Goal: Information Seeking & Learning: Learn about a topic

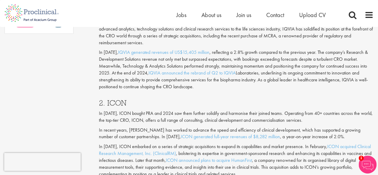
scroll to position [544, 0]
click at [226, 110] on p "In [DATE], ICON bought PRA and 2024 saw them further solidify and harmonise the…" at bounding box center [236, 117] width 274 height 14
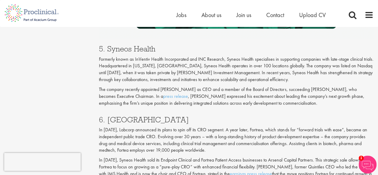
scroll to position [1079, 0]
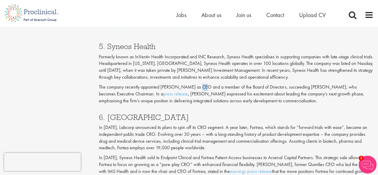
drag, startPoint x: 195, startPoint y: 60, endPoint x: 199, endPoint y: 60, distance: 4.8
click at [199, 84] on p "The company recently appointed [PERSON_NAME] as CEO and a member of the Board o…" at bounding box center [236, 94] width 274 height 21
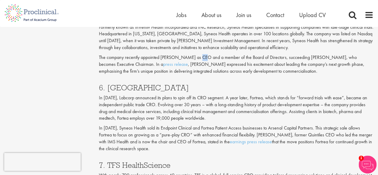
scroll to position [1108, 0]
drag, startPoint x: 206, startPoint y: 78, endPoint x: 243, endPoint y: 77, distance: 36.7
click at [243, 94] on p "In [DATE], Labcorp announced its plans to spin off its CRO segment. A year late…" at bounding box center [236, 107] width 274 height 27
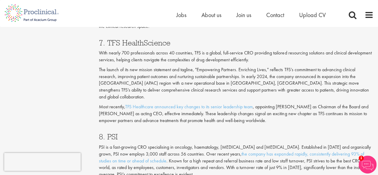
scroll to position [1230, 0]
click at [251, 103] on p "Most recently, TFS Healthcare announced key changes to its senior leadership te…" at bounding box center [236, 113] width 274 height 21
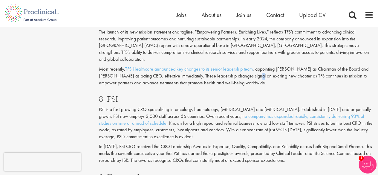
scroll to position [1268, 0]
drag, startPoint x: 238, startPoint y: 89, endPoint x: 260, endPoint y: 88, distance: 22.1
click at [260, 106] on p "PSI is a fast-growing CRO specialising in oncology, haematology, [MEDICAL_DATA]…" at bounding box center [236, 123] width 274 height 34
drag, startPoint x: 260, startPoint y: 88, endPoint x: 237, endPoint y: 90, distance: 22.8
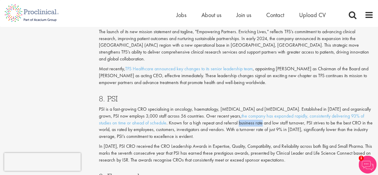
click at [237, 106] on p "PSI is a fast-growing CRO specialising in oncology, haematology, [MEDICAL_DATA]…" at bounding box center [236, 123] width 274 height 34
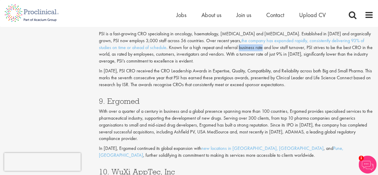
scroll to position [1344, 0]
drag, startPoint x: 248, startPoint y: 84, endPoint x: 268, endPoint y: 83, distance: 20.0
click at [268, 107] on p "With over a quarter of a century in business and a global presence spanning mor…" at bounding box center [236, 124] width 274 height 34
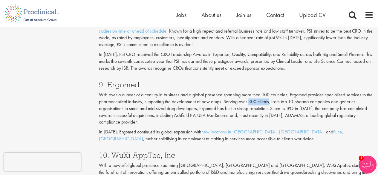
scroll to position [1359, 0]
